Goal: Obtain resource: Obtain resource

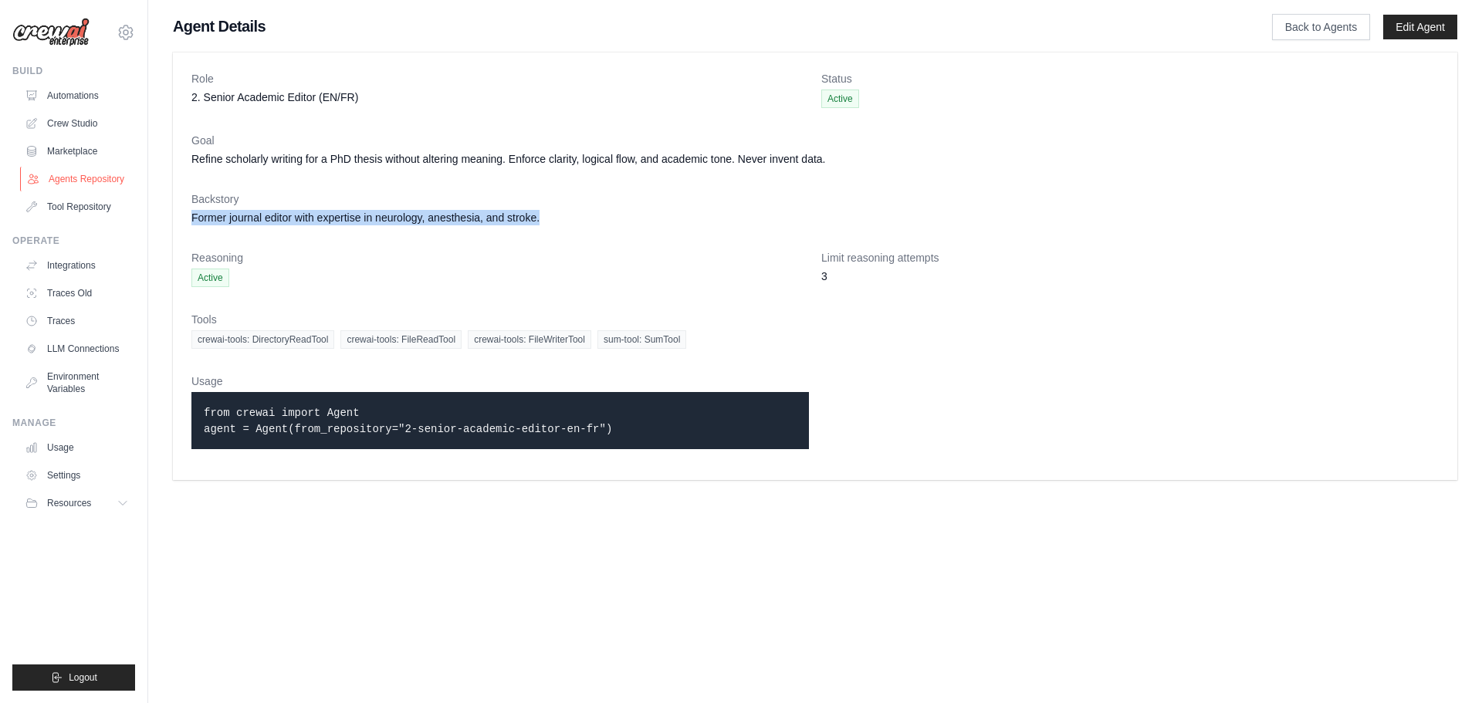
click at [83, 174] on link "Agents Repository" at bounding box center [78, 179] width 117 height 25
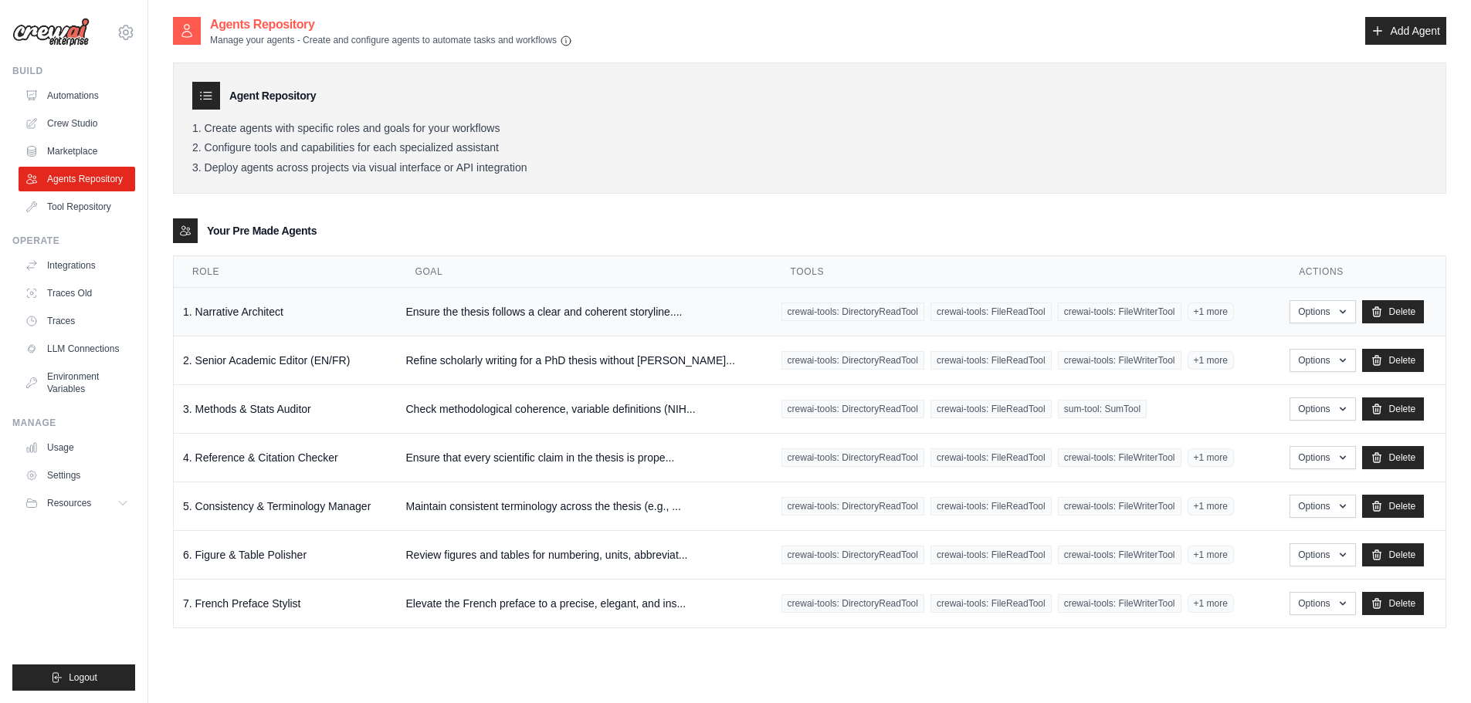
click at [472, 311] on td "Ensure the thesis follows a clear and coherent storyline...." at bounding box center [583, 312] width 375 height 49
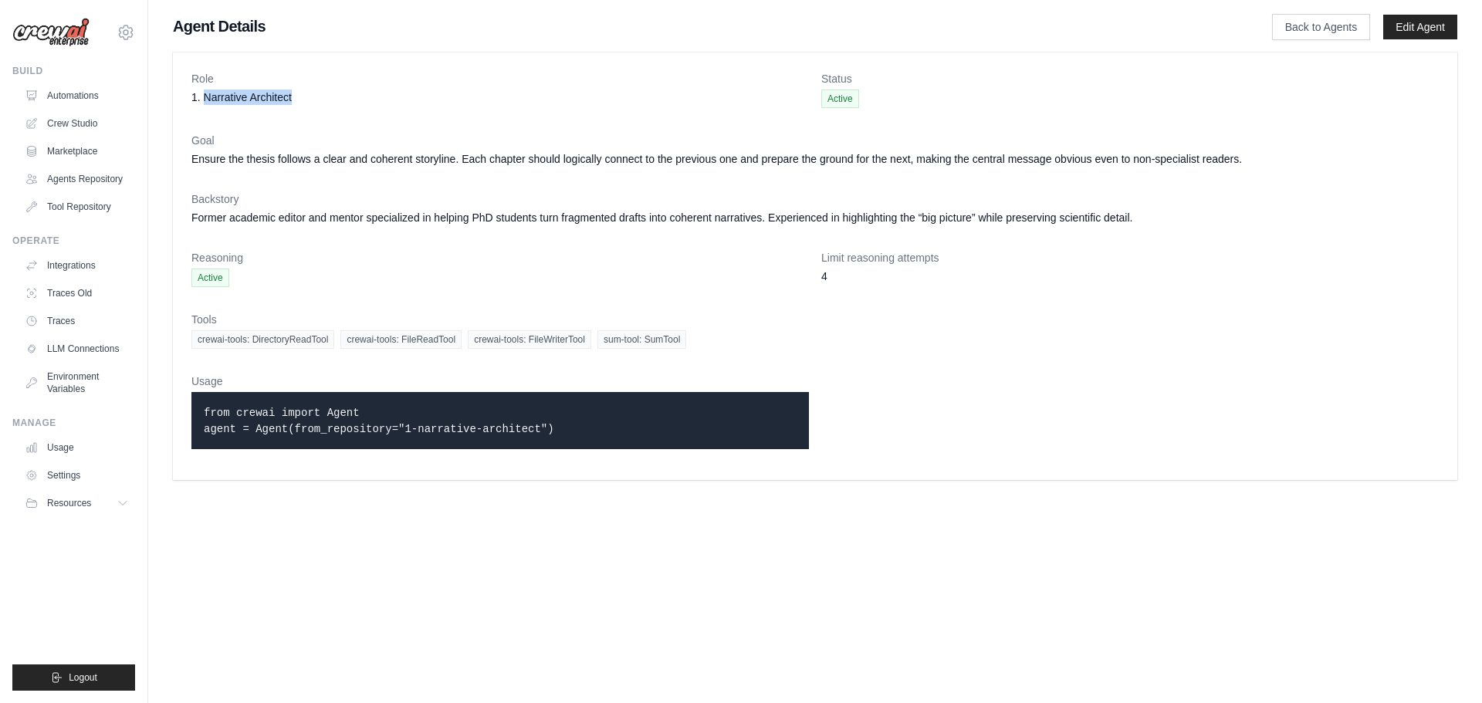
drag, startPoint x: 299, startPoint y: 112, endPoint x: 205, endPoint y: 105, distance: 94.4
click at [205, 105] on dl "Role 1. Narrative Architect Status Active Goal Ensure the thesis follows a clea…" at bounding box center [815, 266] width 1248 height 391
copy dd "Narrative Architect"
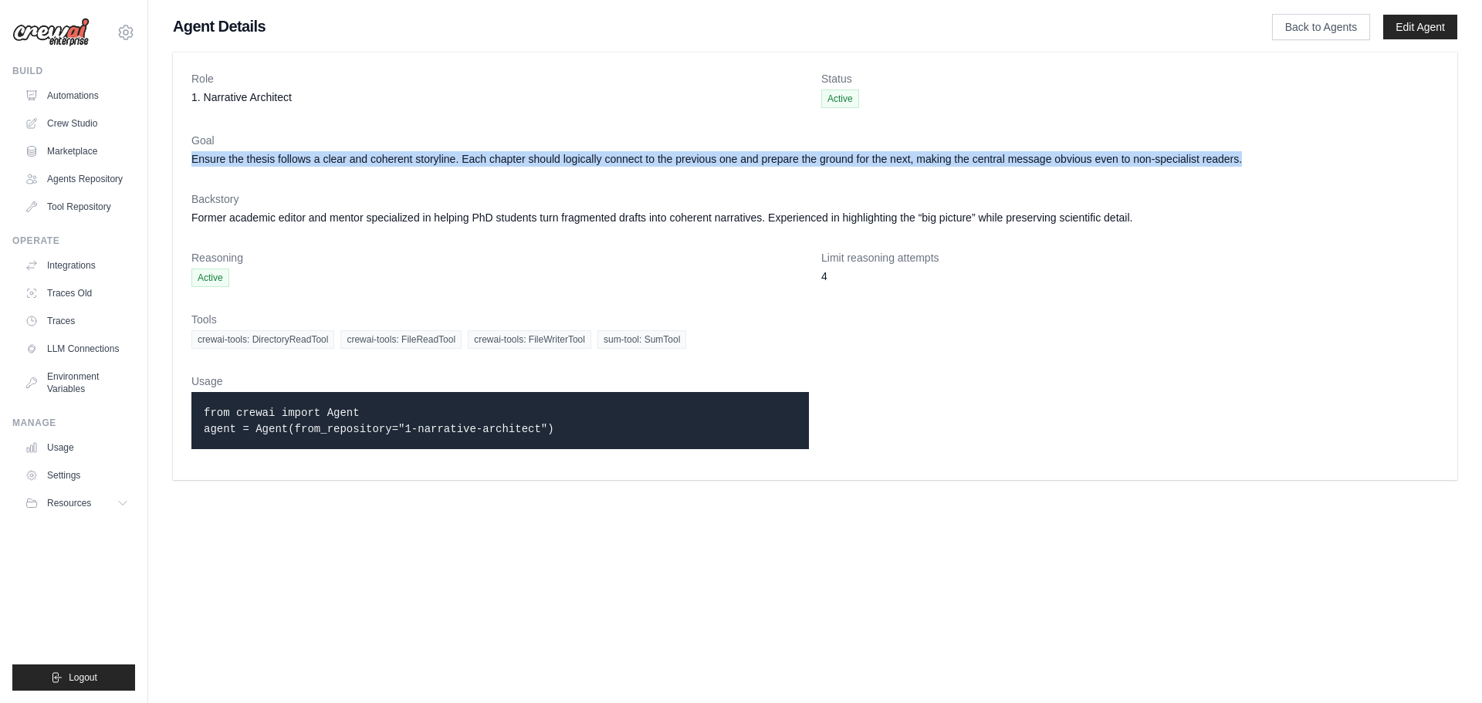
drag, startPoint x: 193, startPoint y: 161, endPoint x: 1268, endPoint y: 170, distance: 1074.8
click at [1268, 170] on dl "Role 1. Narrative Architect Status Active Goal Ensure the thesis follows a clea…" at bounding box center [815, 266] width 1248 height 391
copy dd "Ensure the thesis follows a clear and coherent storyline. Each chapter should l…"
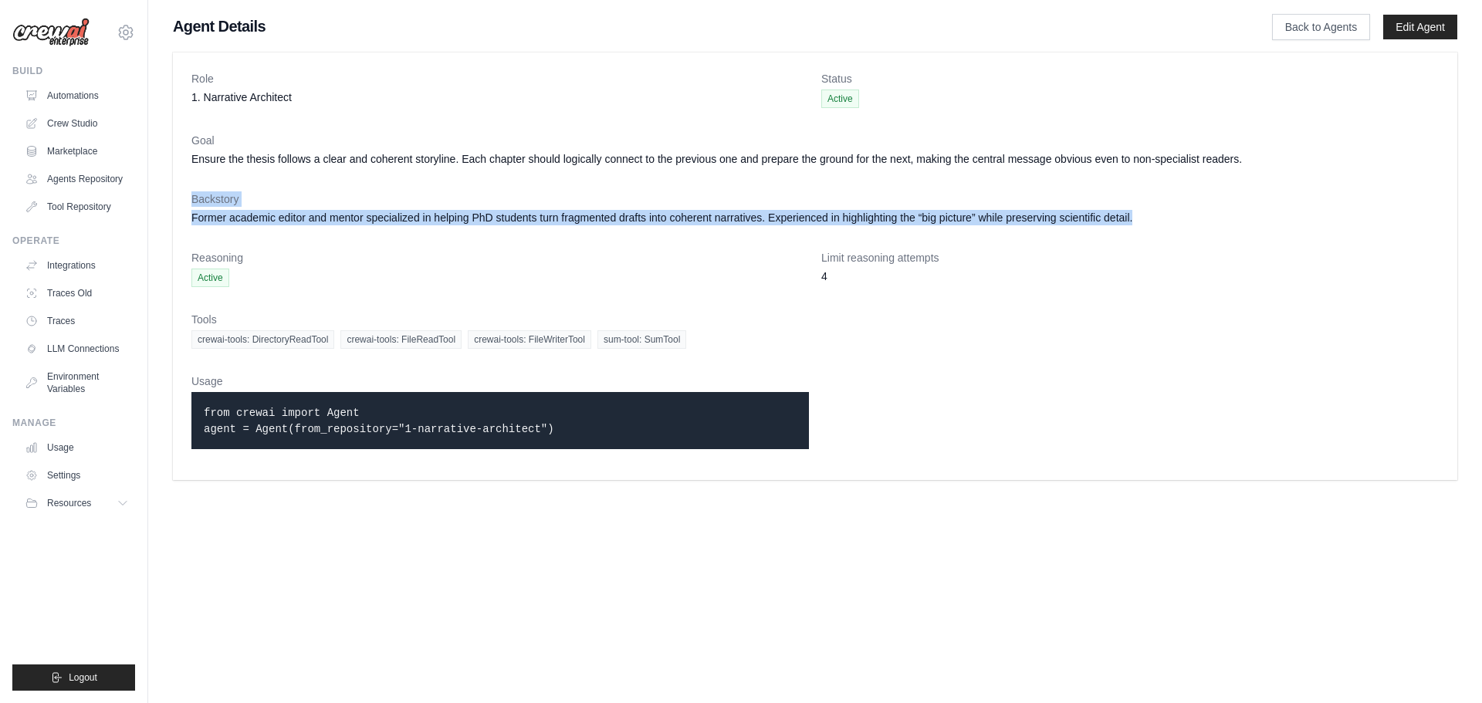
drag, startPoint x: 1164, startPoint y: 215, endPoint x: 178, endPoint y: 196, distance: 985.4
click at [178, 196] on div "Role 1. Narrative Architect Status Active Goal Ensure the thesis follows a clea…" at bounding box center [815, 267] width 1285 height 428
copy div "Backstory Former academic editor and mentor specialized in helping PhD students…"
